Goal: Find specific page/section: Find specific page/section

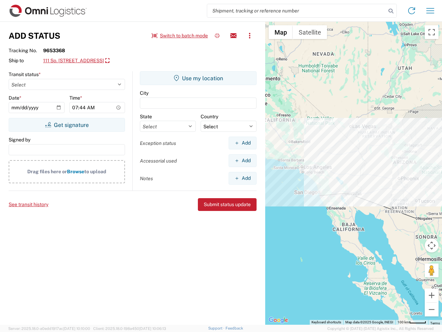
click at [297, 11] on input "search" at bounding box center [296, 10] width 179 height 13
click at [391, 11] on icon at bounding box center [391, 11] width 10 height 10
click at [412, 11] on icon at bounding box center [411, 10] width 11 height 11
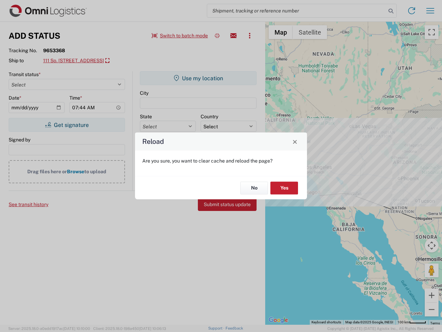
click at [430, 11] on div "Reload Are you sure, you want to clear cache and reload the page? No Yes" at bounding box center [221, 166] width 442 height 332
click at [180, 36] on div "Reload Are you sure, you want to clear cache and reload the page? No Yes" at bounding box center [221, 166] width 442 height 332
click at [217, 36] on div "Reload Are you sure, you want to clear cache and reload the page? No Yes" at bounding box center [221, 166] width 442 height 332
click at [234, 36] on div "Reload Are you sure, you want to clear cache and reload the page? No Yes" at bounding box center [221, 166] width 442 height 332
click at [250, 36] on div "Reload Are you sure, you want to clear cache and reload the page? No Yes" at bounding box center [221, 166] width 442 height 332
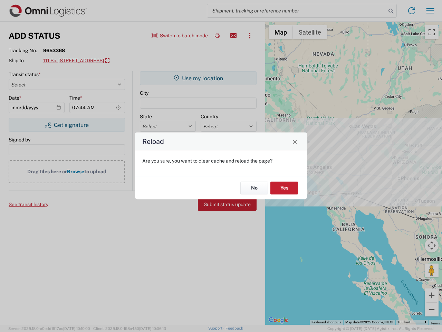
click at [88, 61] on div "Reload Are you sure, you want to clear cache and reload the page? No Yes" at bounding box center [221, 166] width 442 height 332
click at [67, 125] on div "Reload Are you sure, you want to clear cache and reload the page? No Yes" at bounding box center [221, 166] width 442 height 332
